Goal: Communication & Community: Answer question/provide support

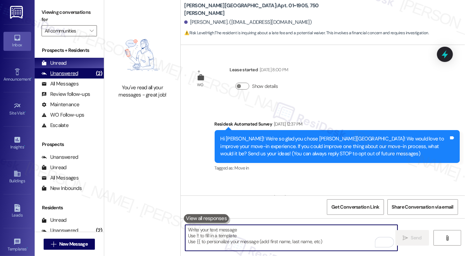
scroll to position [3075, 0]
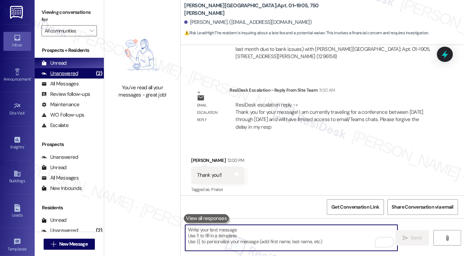
click at [88, 72] on div "Unanswered (2)" at bounding box center [69, 73] width 69 height 10
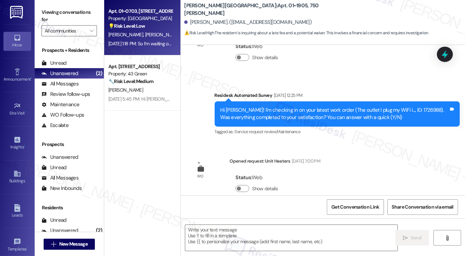
type textarea "Fetching suggested responses. Please feel free to read through the conversation…"
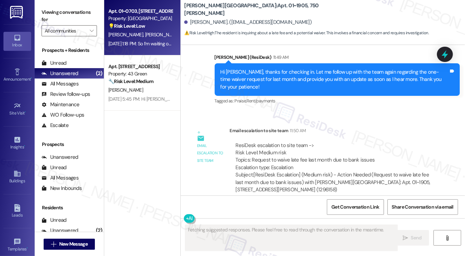
scroll to position [3027, 0]
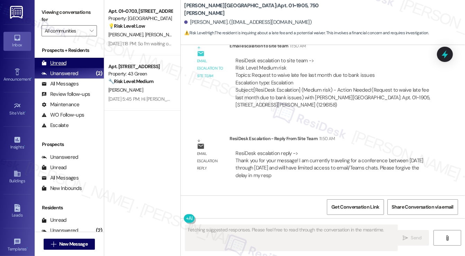
click at [78, 65] on div "Unread (0)" at bounding box center [69, 63] width 69 height 10
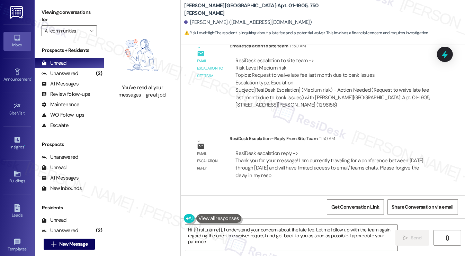
type textarea "Hi {{first_name}}, I understand your concern about the late fee. Let me follow …"
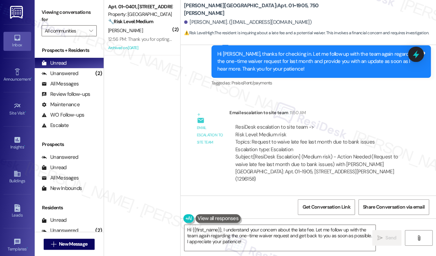
scroll to position [3086, 0]
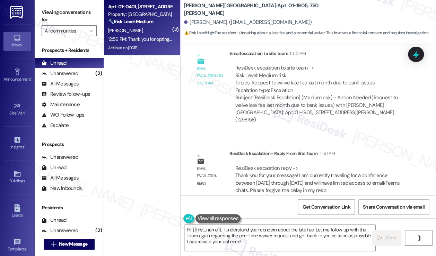
click at [153, 36] on div "12:56 PM: Thank you for opting back in to this text conversation. You can now r…" at bounding box center [217, 39] width 218 height 6
type textarea "Fetching suggested responses. Please feel free to read through the conversation…"
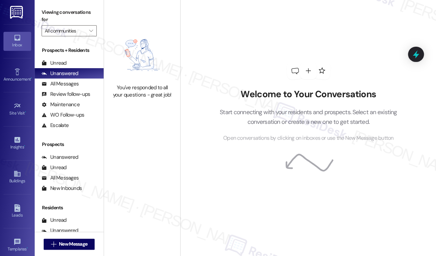
click at [227, 58] on div "Welcome to Your Conversations Start connecting with your residents and prospect…" at bounding box center [308, 102] width 208 height 205
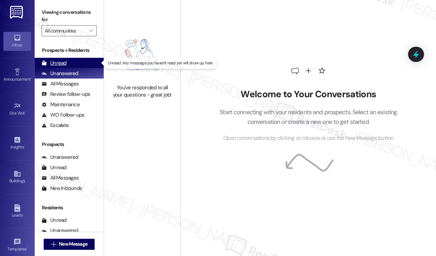
click at [90, 62] on div "Unread (0)" at bounding box center [69, 63] width 69 height 10
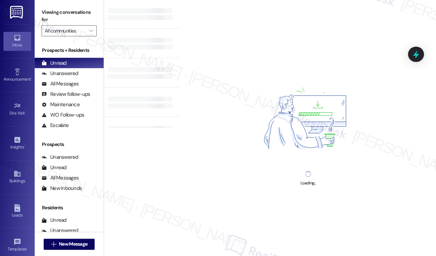
scroll to position [61, 0]
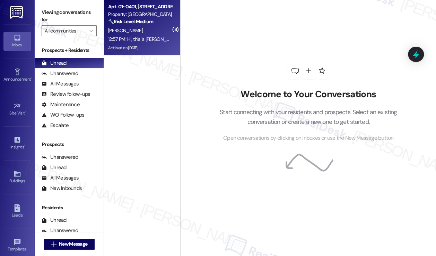
click at [139, 35] on div "12:57 PM: Hi, this is [PERSON_NAME], former tenant of 01-401. I received a text…" at bounding box center [139, 39] width 65 height 9
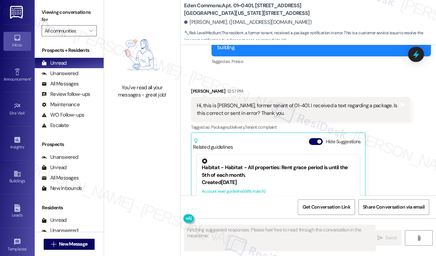
scroll to position [1960, 0]
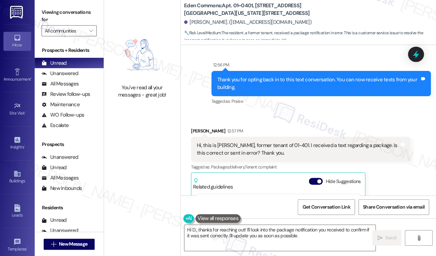
click at [255, 149] on div "Hi, this is [PERSON_NAME], former tenant of 01-401. I received a text regarding…" at bounding box center [298, 149] width 202 height 15
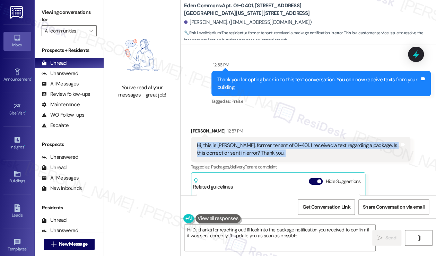
click at [255, 149] on div "Hi, this is [PERSON_NAME], former tenant of 01-401. I received a text regarding…" at bounding box center [298, 149] width 202 height 15
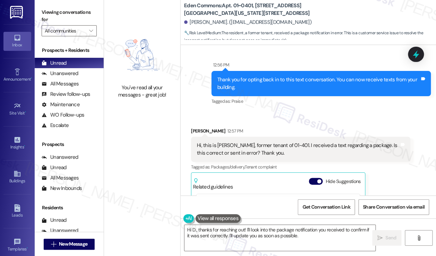
click at [283, 124] on div "Received via SMS [PERSON_NAME] 12:57 PM Hi, this is [PERSON_NAME], former tenan…" at bounding box center [301, 211] width 230 height 179
click at [272, 147] on div "Hi, this is [PERSON_NAME], former tenant of 01-401. I received a text regarding…" at bounding box center [298, 149] width 202 height 15
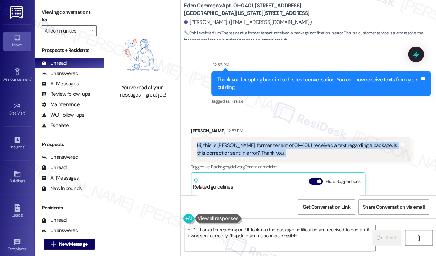
click at [272, 147] on div "Hi, this is [PERSON_NAME], former tenant of 01-401. I received a text regarding…" at bounding box center [298, 149] width 202 height 15
click at [227, 151] on div "Hi, this is [PERSON_NAME], former tenant of 01-401. I received a text regarding…" at bounding box center [298, 149] width 202 height 15
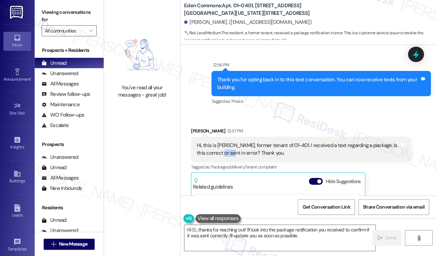
click at [227, 151] on div "Hi, this is [PERSON_NAME], former tenant of 01-401. I received a text regarding…" at bounding box center [298, 149] width 202 height 15
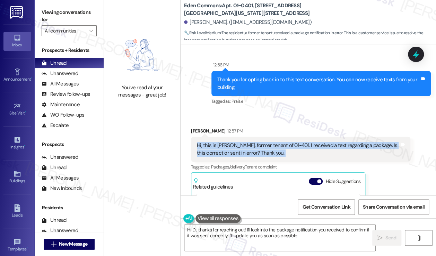
click at [227, 151] on div "Hi, this is [PERSON_NAME], former tenant of 01-401. I received a text regarding…" at bounding box center [298, 149] width 202 height 15
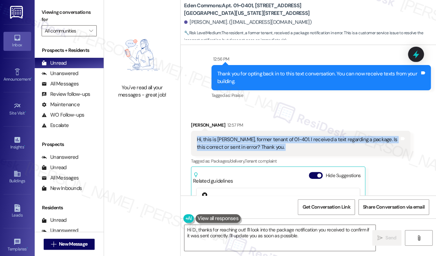
scroll to position [1925, 0]
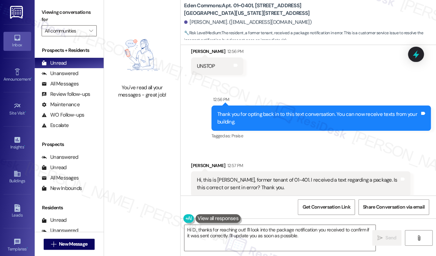
click at [246, 114] on div "Thank you for opting back in to this text conversation. You can now receive tex…" at bounding box center [318, 118] width 202 height 15
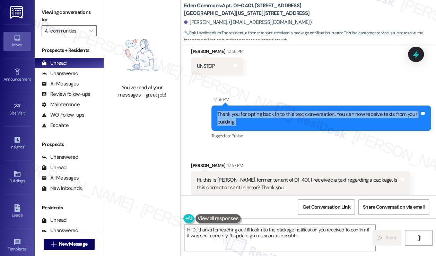
click at [246, 114] on div "Thank you for opting back in to this text conversation. You can now receive tex…" at bounding box center [318, 118] width 202 height 15
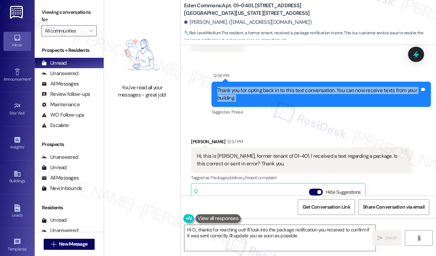
scroll to position [1960, 0]
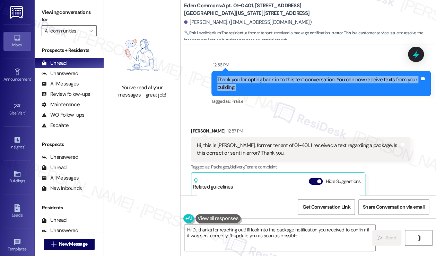
click at [256, 96] on div "Tagged as: Praise Click to highlight conversations about Praise" at bounding box center [320, 101] width 219 height 10
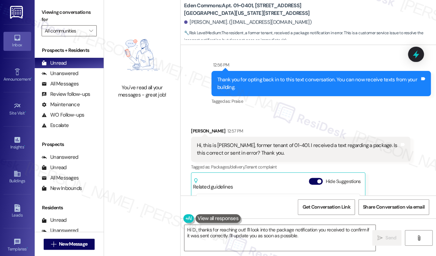
click at [256, 96] on div "Tagged as: Praise Click to highlight conversations about Praise" at bounding box center [320, 101] width 219 height 10
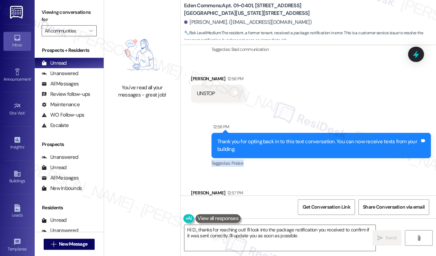
scroll to position [1856, 0]
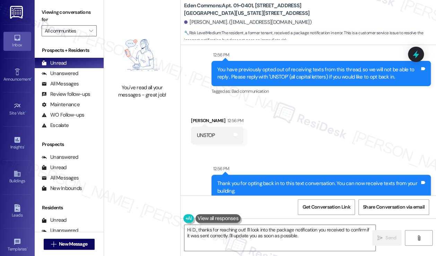
click at [211, 133] on div "UNSTOP" at bounding box center [206, 135] width 18 height 7
click at [243, 75] on div "You have previously opted out of receiving texts from this thread, so we will n…" at bounding box center [318, 73] width 202 height 15
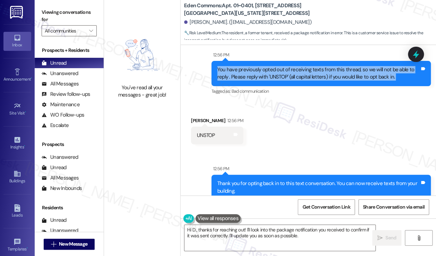
click at [243, 75] on div "You have previously opted out of receiving texts from this thread, so we will n…" at bounding box center [318, 73] width 202 height 15
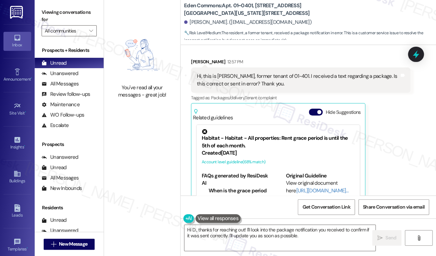
scroll to position [35, 0]
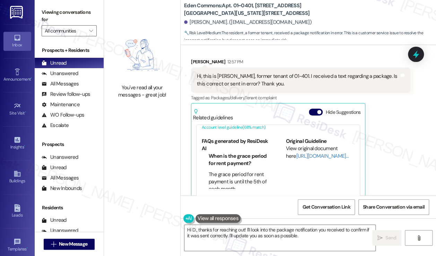
click at [250, 73] on div "Hi, this is [PERSON_NAME], former tenant of 01-401. I received a text regarding…" at bounding box center [298, 80] width 202 height 15
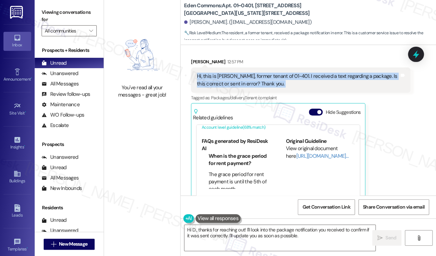
click at [250, 73] on div "Hi, this is [PERSON_NAME], former tenant of 01-401. I received a text regarding…" at bounding box center [298, 80] width 202 height 15
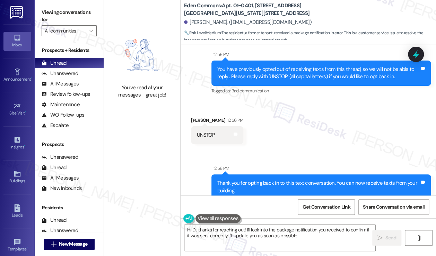
scroll to position [1960, 0]
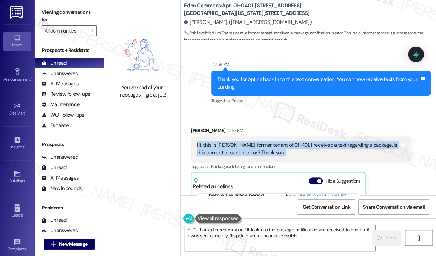
click at [227, 150] on div "Hi, this is [PERSON_NAME], former tenant of 01-401. I received a text regarding…" at bounding box center [298, 149] width 202 height 15
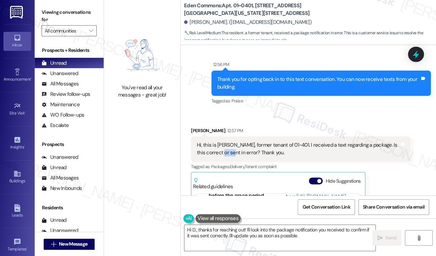
click at [227, 150] on div "Hi, this is [PERSON_NAME], former tenant of 01-401. I received a text regarding…" at bounding box center [298, 149] width 202 height 15
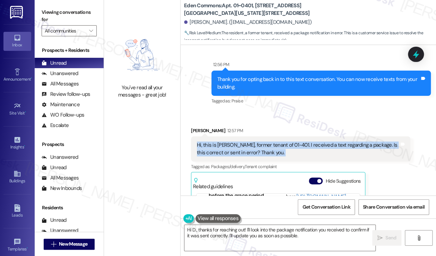
click at [227, 150] on div "Hi, this is [PERSON_NAME], former tenant of 01-401. I received a text regarding…" at bounding box center [298, 149] width 202 height 15
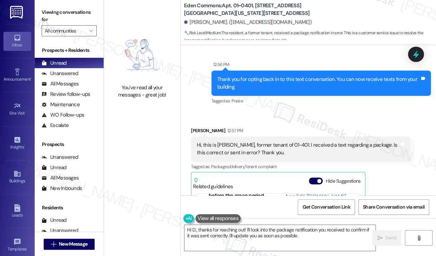
click at [51, 16] on label "Viewing conversations for" at bounding box center [69, 16] width 55 height 18
click at [58, 13] on label "Viewing conversations for" at bounding box center [69, 16] width 55 height 18
drag, startPoint x: 47, startPoint y: 10, endPoint x: 52, endPoint y: 13, distance: 6.0
click at [47, 10] on label "Viewing conversations for" at bounding box center [69, 16] width 55 height 18
click at [286, 242] on textarea "Hi D., thanks for reaching out! I'll look into the package notification you rec…" at bounding box center [279, 238] width 191 height 26
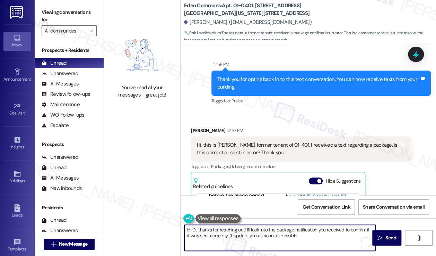
drag, startPoint x: 315, startPoint y: 236, endPoint x: 245, endPoint y: 230, distance: 69.5
click at [245, 230] on textarea "Hi D., thanks for reaching out! I'll look into the package notification you rec…" at bounding box center [279, 238] width 191 height 26
paste textarea "Hi [PERSON_NAME], thanks for reaching out! Can you share the details of the tex…"
drag, startPoint x: 317, startPoint y: 229, endPoint x: 247, endPoint y: 231, distance: 70.0
click at [247, 231] on textarea "Hi D., thanks for reaching out! Hi [PERSON_NAME], thanks for reaching out! Can …" at bounding box center [279, 238] width 191 height 26
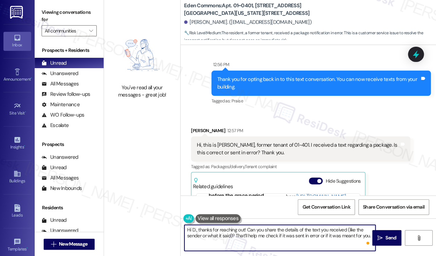
click at [348, 230] on textarea "Hi D., thanks for reaching out! Can you share the details of the text you recei…" at bounding box center [279, 238] width 191 height 26
click at [293, 230] on textarea "Hi D., thanks for reaching out! Can you share the details of the text you recei…" at bounding box center [279, 238] width 191 height 26
click at [351, 229] on textarea "Hi D., thanks for reaching out! Can you share the details of the text you recei…" at bounding box center [279, 238] width 191 height 26
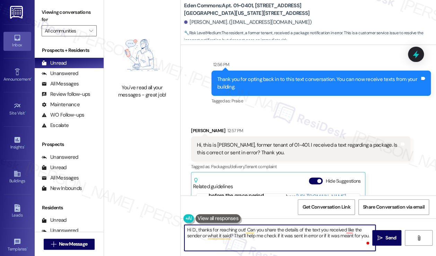
click at [263, 233] on textarea "Hi D., thanks for reaching out! Can you share the details of the text you recei…" at bounding box center [279, 238] width 191 height 26
click at [279, 229] on textarea "Hi D., thanks for reaching out! Can you share the details of the text you recei…" at bounding box center [279, 238] width 191 height 26
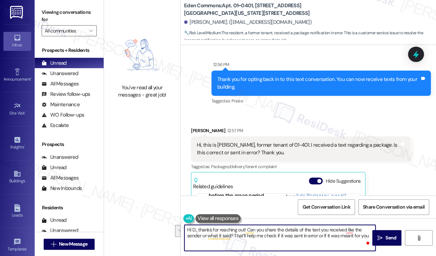
click at [279, 229] on textarea "Hi D., thanks for reaching out! Can you share the details of the text you recei…" at bounding box center [279, 238] width 191 height 26
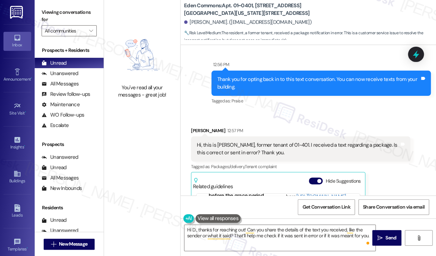
click at [203, 127] on div "[PERSON_NAME] 12:57 PM" at bounding box center [300, 132] width 219 height 10
click at [193, 231] on textarea "Hi D., thanks for reaching out! Can you share the details of the text you recei…" at bounding box center [279, 238] width 191 height 26
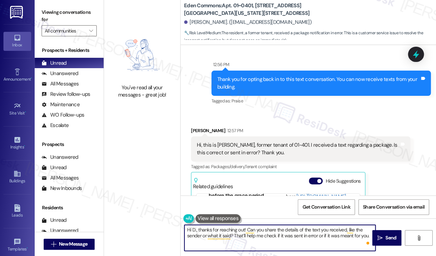
click at [193, 231] on textarea "Hi D., thanks for reaching out! Can you share the details of the text you recei…" at bounding box center [279, 238] width 191 height 26
click at [221, 230] on textarea "Hi D., thanks for reaching out! Can you share the details of the text you recei…" at bounding box center [279, 238] width 191 height 26
click at [263, 238] on textarea "Hi D., thanks for reaching out! Can you share the details of the text you recei…" at bounding box center [279, 238] width 191 height 26
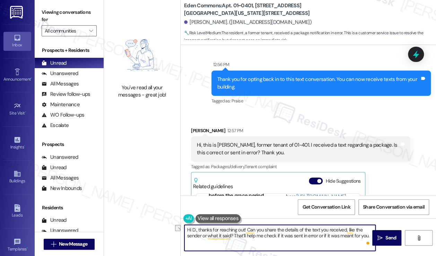
drag, startPoint x: 233, startPoint y: 237, endPoint x: 367, endPoint y: 238, distance: 134.1
click at [367, 238] on textarea "Hi D., thanks for reaching out! Can you share the details of the text you recei…" at bounding box center [279, 238] width 191 height 26
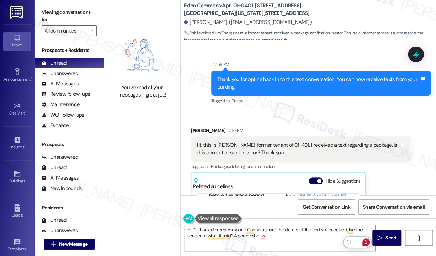
click at [52, 7] on label "Viewing conversations for" at bounding box center [69, 16] width 55 height 18
click at [286, 238] on textarea "Hi D., thanks for reaching out! Can you share the details of the text you recei…" at bounding box center [279, 238] width 191 height 26
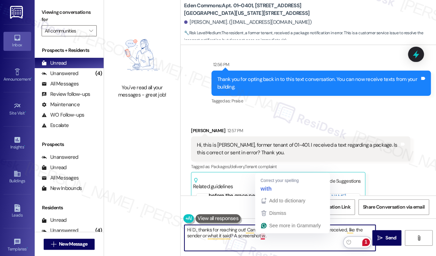
drag, startPoint x: 284, startPoint y: 237, endPoint x: 262, endPoint y: 235, distance: 22.2
click at [262, 238] on textarea "Hi D., thanks for reaching out! Can you share the details of the text you recei…" at bounding box center [279, 238] width 191 height 26
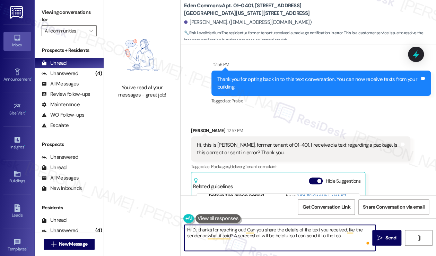
type textarea "Hi D., thanks for reaching out! Can you share the details of the text you recei…"
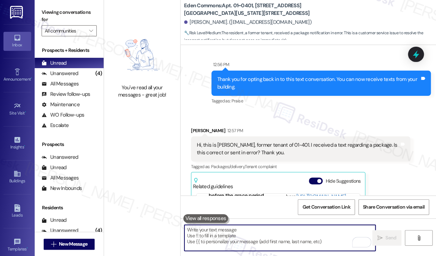
scroll to position [1829, 0]
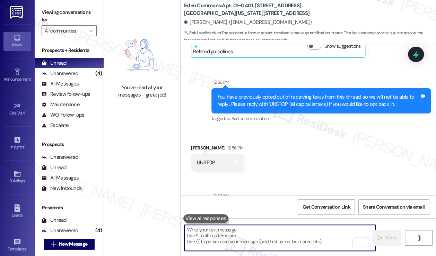
click at [336, 239] on textarea "To enrich screen reader interactions, please activate Accessibility in Grammarl…" at bounding box center [279, 238] width 191 height 26
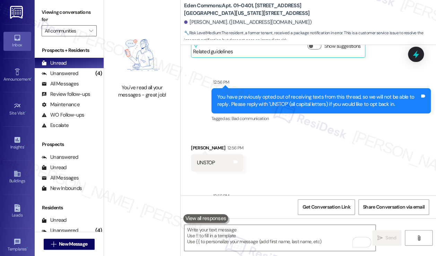
click at [44, 15] on label "Viewing conversations for" at bounding box center [69, 16] width 55 height 18
click at [258, 239] on textarea "To enrich screen reader interactions, please activate Accessibility in Grammarl…" at bounding box center [279, 238] width 191 height 26
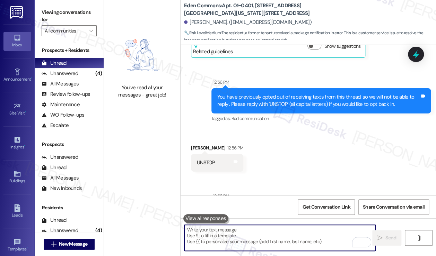
paste textarea "Hi D., thanks for reaching out! Could you share the details of the text you rec…"
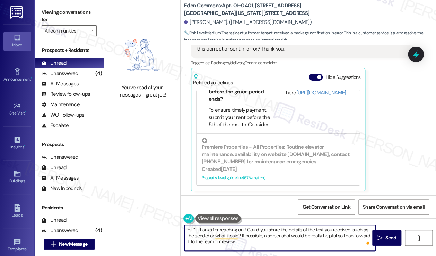
scroll to position [1995, 0]
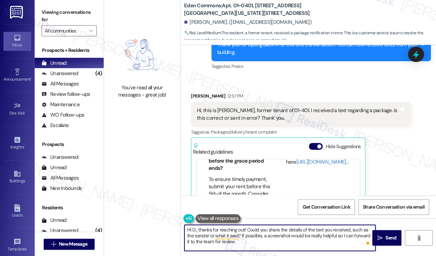
type textarea "Hi D., thanks for reaching out! Could you share the details of the text you rec…"
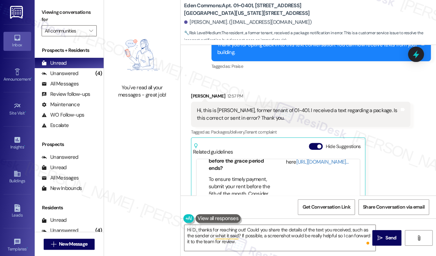
click at [283, 117] on div "Hi, this is [PERSON_NAME], former tenant of 01-401. I received a text regarding…" at bounding box center [298, 114] width 202 height 15
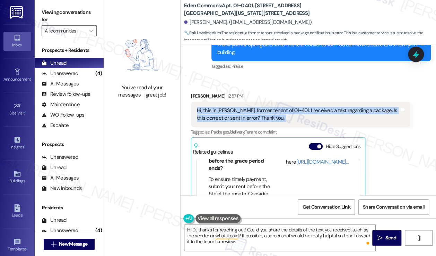
click at [283, 117] on div "Hi, this is [PERSON_NAME], former tenant of 01-401. I received a text regarding…" at bounding box center [298, 114] width 202 height 15
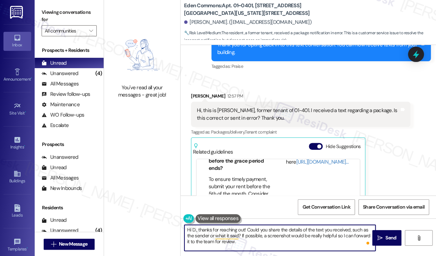
click at [306, 228] on textarea "Hi D., thanks for reaching out! Could you share the details of the text you rec…" at bounding box center [279, 238] width 191 height 26
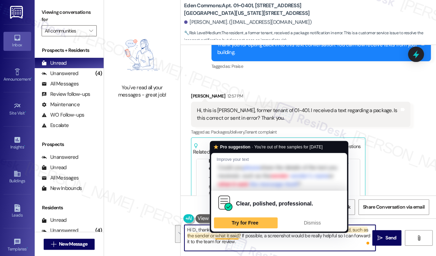
click at [274, 242] on textarea "Hi D., thanks for reaching out! Could you share the details of the text you rec…" at bounding box center [279, 238] width 191 height 26
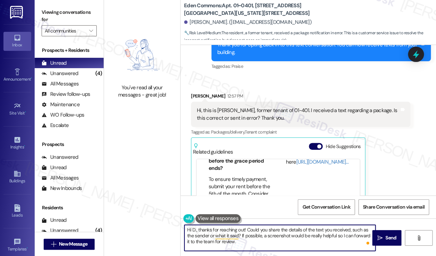
click at [299, 230] on textarea "Hi D., thanks for reaching out! Could you share the details of the text you rec…" at bounding box center [279, 238] width 191 height 26
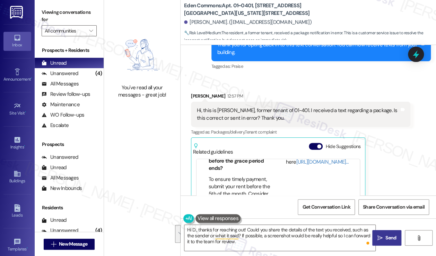
click at [385, 234] on button " Send" at bounding box center [386, 238] width 29 height 16
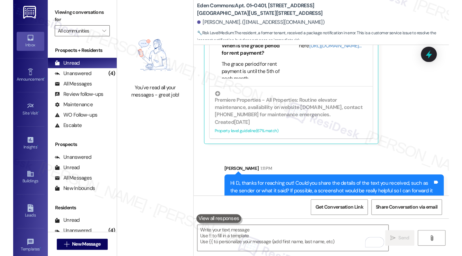
scroll to position [2127, 0]
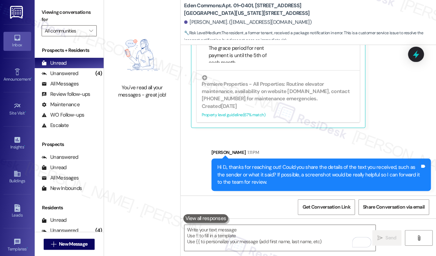
click at [304, 179] on div "Hi D., thanks for reaching out! Could you share the details of the text you rec…" at bounding box center [318, 175] width 202 height 22
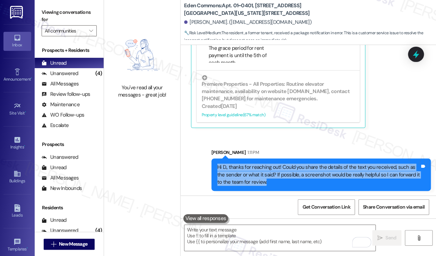
click at [304, 179] on div "Hi D., thanks for reaching out! Could you share the details of the text you rec…" at bounding box center [318, 175] width 202 height 22
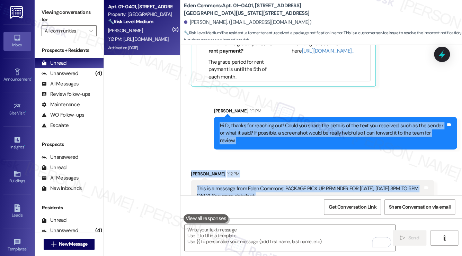
scroll to position [2194, 0]
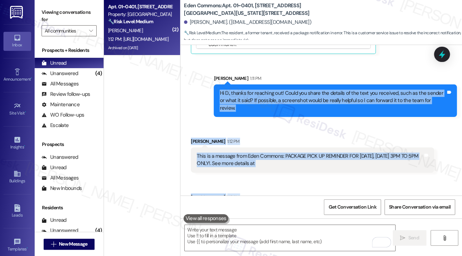
click at [292, 153] on div "This is a message from Eden Commons: PACKAGE PICK UP REMINDER FOR [DATE], [DATE…" at bounding box center [310, 160] width 226 height 15
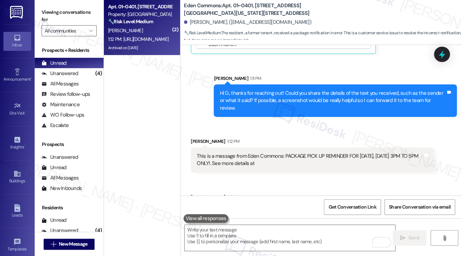
click at [292, 153] on div "This is a message from Eden Commons: PACKAGE PICK UP REMINDER FOR [DATE], [DATE…" at bounding box center [310, 160] width 226 height 15
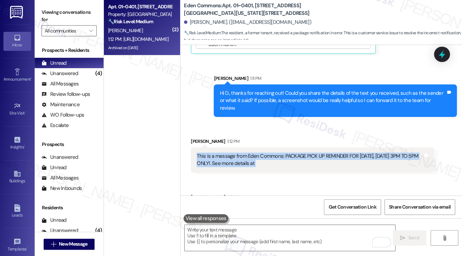
click at [292, 153] on div "This is a message from Eden Commons: PACKAGE PICK UP REMINDER FOR [DATE], [DATE…" at bounding box center [310, 160] width 226 height 15
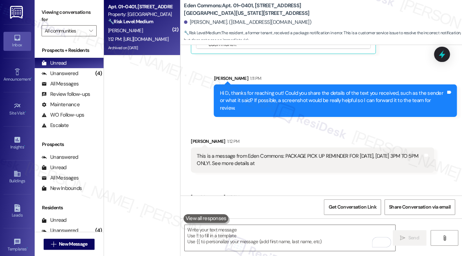
click at [300, 138] on div "[PERSON_NAME] 1:12 PM" at bounding box center [312, 143] width 243 height 10
click at [228, 245] on textarea "To enrich screen reader interactions, please activate Accessibility in Grammarl…" at bounding box center [290, 238] width 211 height 26
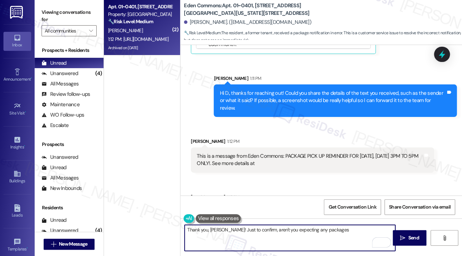
click at [261, 233] on textarea "Thank you, [PERSON_NAME]! Just to confirm, aren't you expecting any packages" at bounding box center [290, 238] width 211 height 26
click at [345, 234] on textarea "Thank you, [PERSON_NAME]! Just to confirm, aren't you expecting any packages" at bounding box center [290, 238] width 211 height 26
type textarea "Thank you, [PERSON_NAME]! Just to confirm, aren't you expecting any packages [D…"
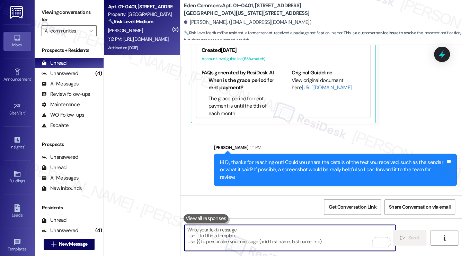
scroll to position [1986, 0]
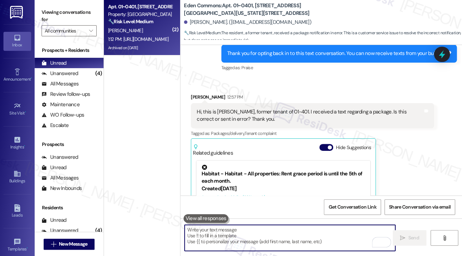
click at [267, 108] on div "Hi, this is [PERSON_NAME], former tenant of 01-401. I received a text regarding…" at bounding box center [310, 115] width 226 height 15
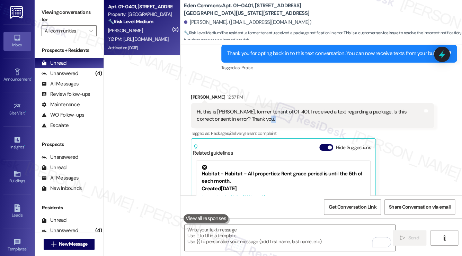
click at [267, 108] on div "Hi, this is [PERSON_NAME], former tenant of 01-401. I received a text regarding…" at bounding box center [310, 115] width 226 height 15
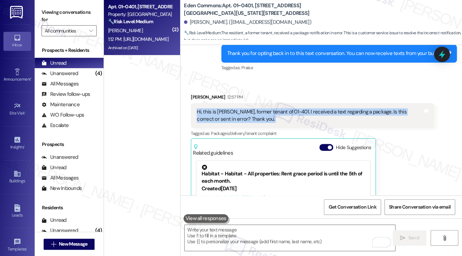
click at [267, 108] on div "Hi, this is [PERSON_NAME], former tenant of 01-401. I received a text regarding…" at bounding box center [310, 115] width 226 height 15
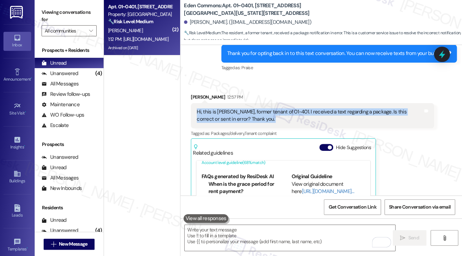
scroll to position [63, 0]
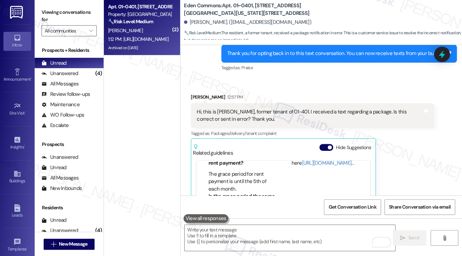
click at [42, 1] on div "Viewing conversations for All communities " at bounding box center [69, 21] width 69 height 43
click at [267, 231] on textarea "To enrich screen reader interactions, please activate Accessibility in Grammarl…" at bounding box center [290, 238] width 211 height 26
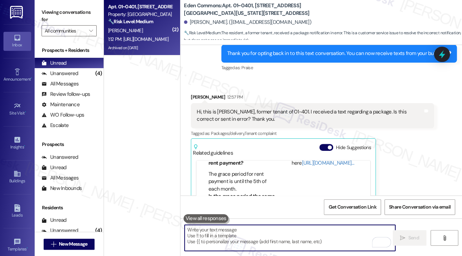
paste textarea "Thank you, [PERSON_NAME]! Just to double-check—are you expecting any packages […"
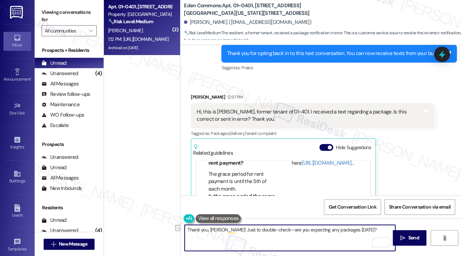
drag, startPoint x: 289, startPoint y: 230, endPoint x: 274, endPoint y: 232, distance: 15.0
click at [274, 232] on textarea "Thank you, [PERSON_NAME]! Just to double-check—are you expecting any packages […" at bounding box center [290, 238] width 211 height 26
type textarea "Thank you, [PERSON_NAME]! Just to double-check—you're not expecting any package…"
click at [362, 197] on div "Get Conversation Link Share Conversation via email" at bounding box center [321, 207] width 282 height 23
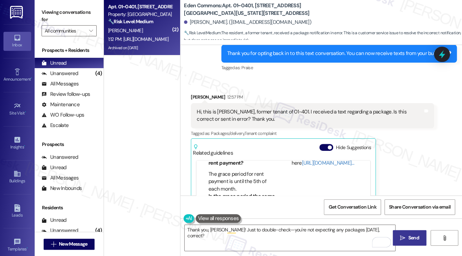
click at [407, 236] on span "Send" at bounding box center [414, 238] width 14 height 7
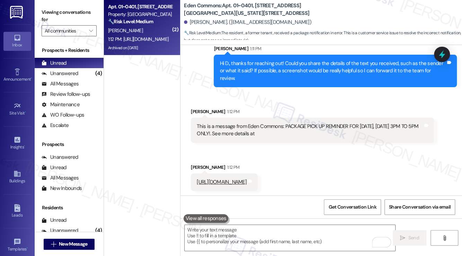
scroll to position [2242, 0]
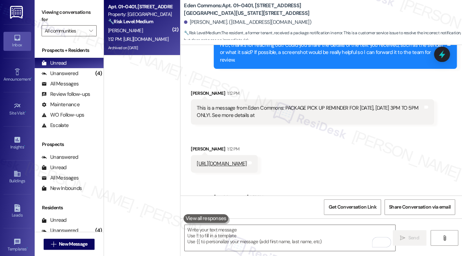
click at [280, 203] on div "Thank you, [PERSON_NAME]! Just to double-check—you're not expecting any package…" at bounding box center [335, 215] width 243 height 25
click at [406, 194] on div "[PERSON_NAME] 1:27 PM" at bounding box center [335, 199] width 243 height 10
click at [240, 105] on div "This is a message from Eden Commons: PACKAGE PICK UP REMINDER FOR [DATE], [DATE…" at bounding box center [310, 112] width 226 height 15
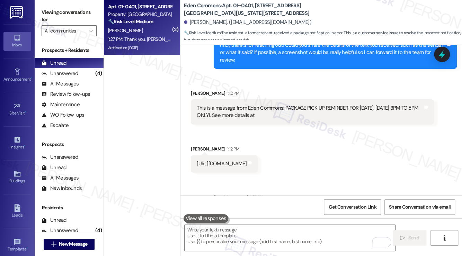
click at [240, 105] on div "This is a message from Eden Commons: PACKAGE PICK UP REMINDER FOR [DATE], [DATE…" at bounding box center [310, 112] width 226 height 15
click at [389, 141] on div "Received via SMS [PERSON_NAME] 1:12 PM This is a message from Eden Commons: PAC…" at bounding box center [321, 126] width 282 height 104
click at [273, 105] on div "This is a message from Eden Commons: PACKAGE PICK UP REMINDER FOR [DATE], [DATE…" at bounding box center [310, 112] width 226 height 15
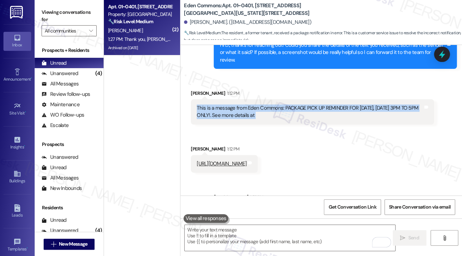
click at [273, 105] on div "This is a message from Eden Commons: PACKAGE PICK UP REMINDER FOR [DATE], [DATE…" at bounding box center [310, 112] width 226 height 15
click at [320, 105] on div "This is a message from Eden Commons: PACKAGE PICK UP REMINDER FOR [DATE], [DATE…" at bounding box center [310, 112] width 226 height 15
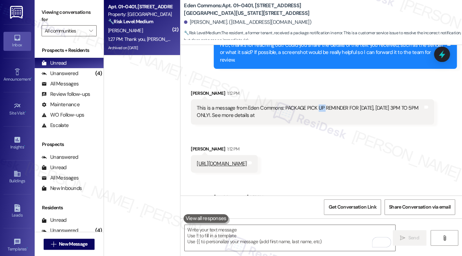
click at [320, 105] on div "This is a message from Eden Commons: PACKAGE PICK UP REMINDER FOR [DATE], [DATE…" at bounding box center [310, 112] width 226 height 15
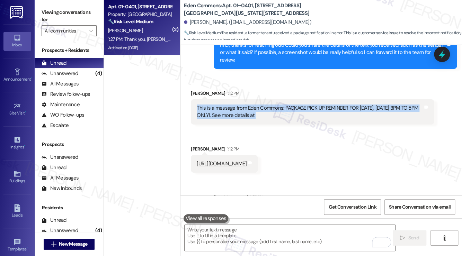
click at [320, 105] on div "This is a message from Eden Commons: PACKAGE PICK UP REMINDER FOR [DATE], [DATE…" at bounding box center [310, 112] width 226 height 15
click at [367, 133] on div "Received via SMS [PERSON_NAME] 1:12 PM This is a message from Eden Commons: PAC…" at bounding box center [321, 126] width 282 height 104
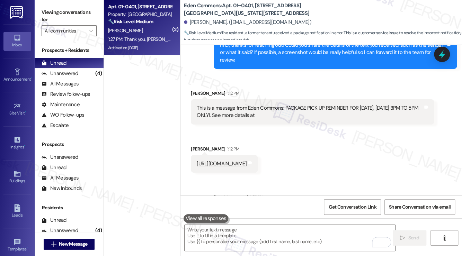
click at [309, 209] on div "Thank you, [PERSON_NAME]! Just to double-check—you're not expecting any package…" at bounding box center [333, 216] width 226 height 15
click at [53, 11] on label "Viewing conversations for" at bounding box center [69, 16] width 55 height 18
